Goal: Information Seeking & Learning: Find specific fact

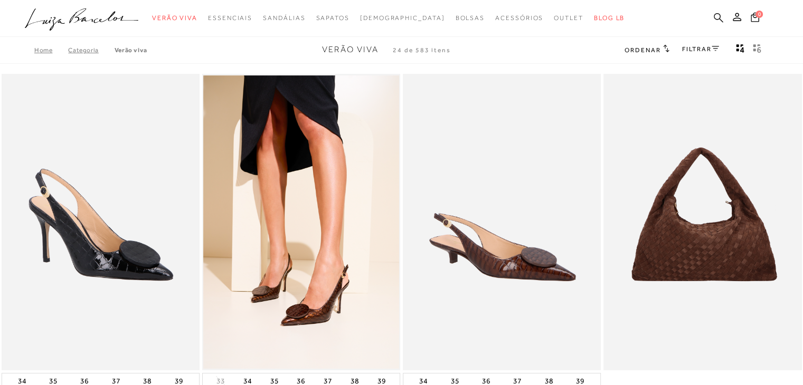
click at [720, 13] on icon at bounding box center [717, 18] width 9 height 10
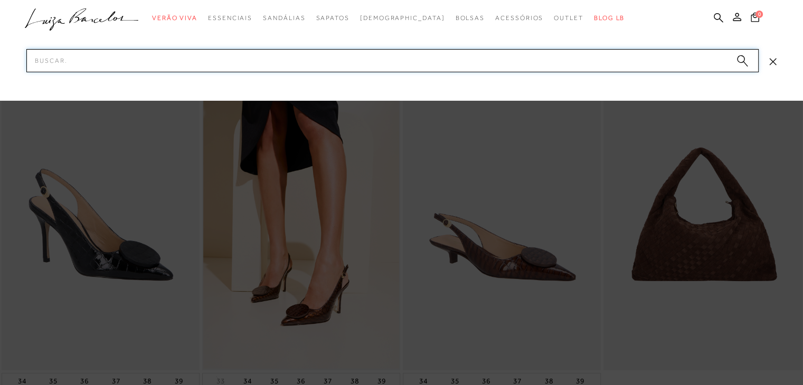
click at [678, 62] on input "Pesquisar" at bounding box center [392, 60] width 732 height 23
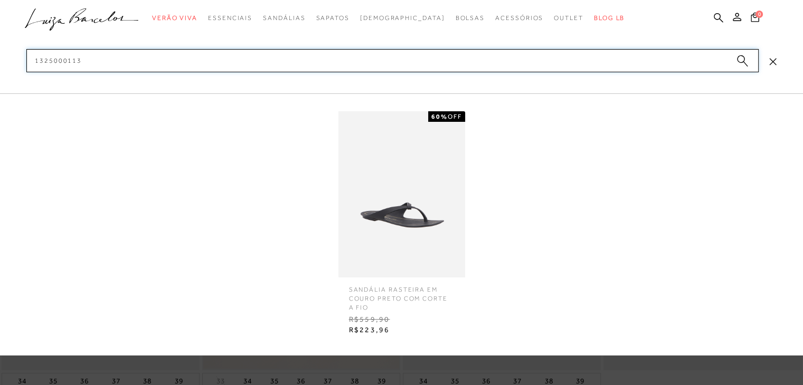
type input "1325000113"
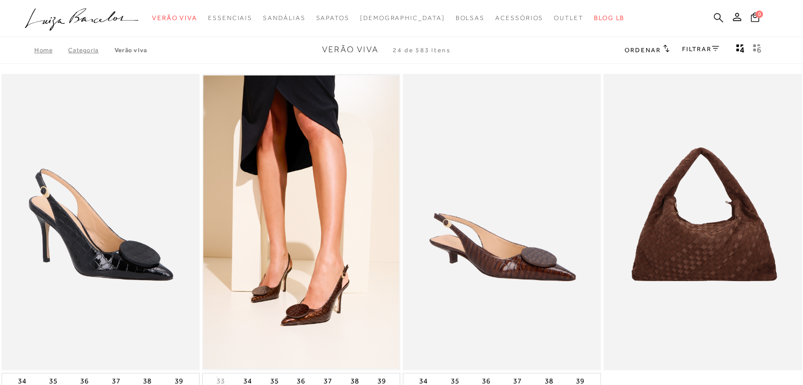
click at [718, 13] on icon at bounding box center [717, 17] width 9 height 9
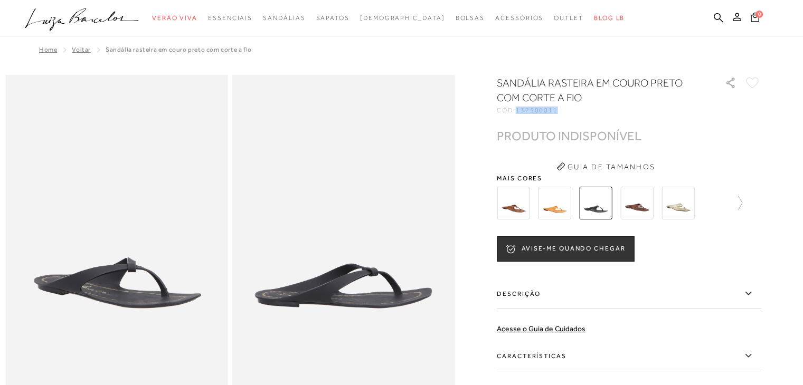
click at [561, 109] on div "CÓD: 132500011" at bounding box center [602, 110] width 211 height 6
click at [713, 13] on icon at bounding box center [717, 18] width 9 height 10
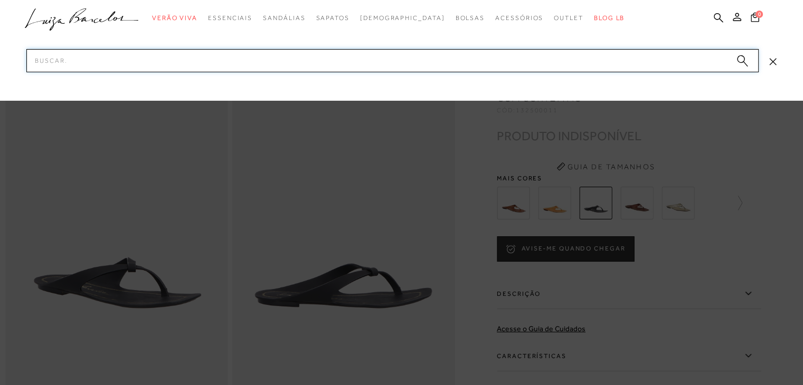
click at [629, 53] on input "Pesquisar" at bounding box center [392, 60] width 732 height 23
click at [625, 55] on input "Pesquisar" at bounding box center [392, 60] width 732 height 23
paste input "132500011"
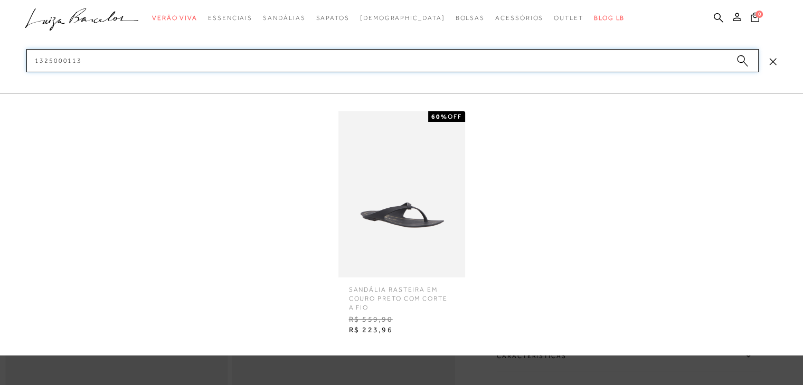
type input "1325000113"
